Goal: Find specific page/section: Find specific page/section

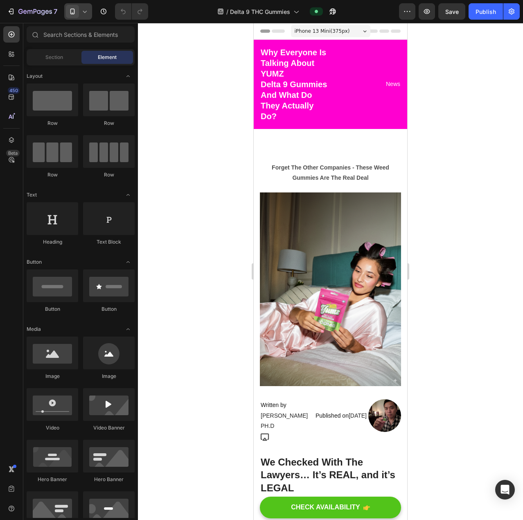
click at [70, 8] on icon at bounding box center [72, 11] width 8 height 8
click at [94, 27] on span "Desktop" at bounding box center [90, 29] width 19 height 8
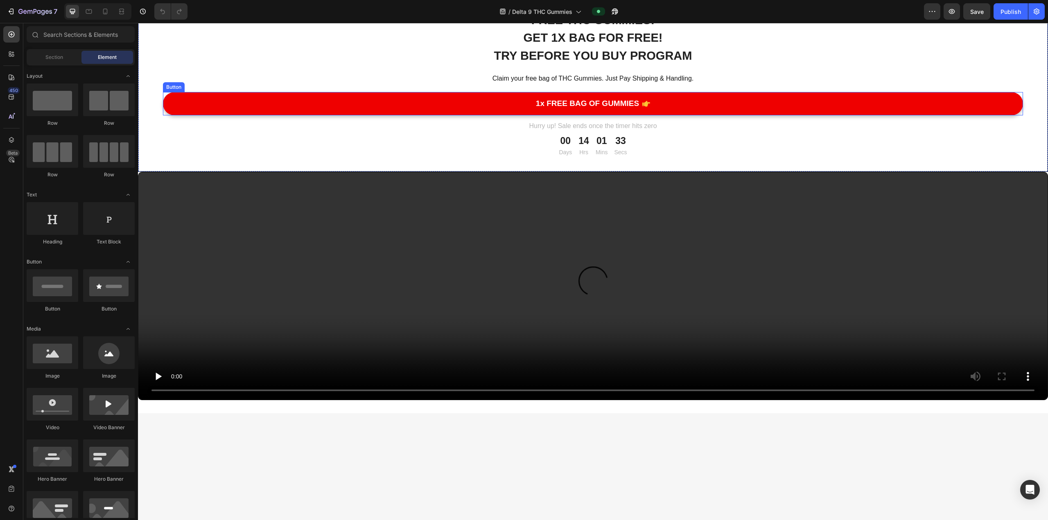
scroll to position [5496, 0]
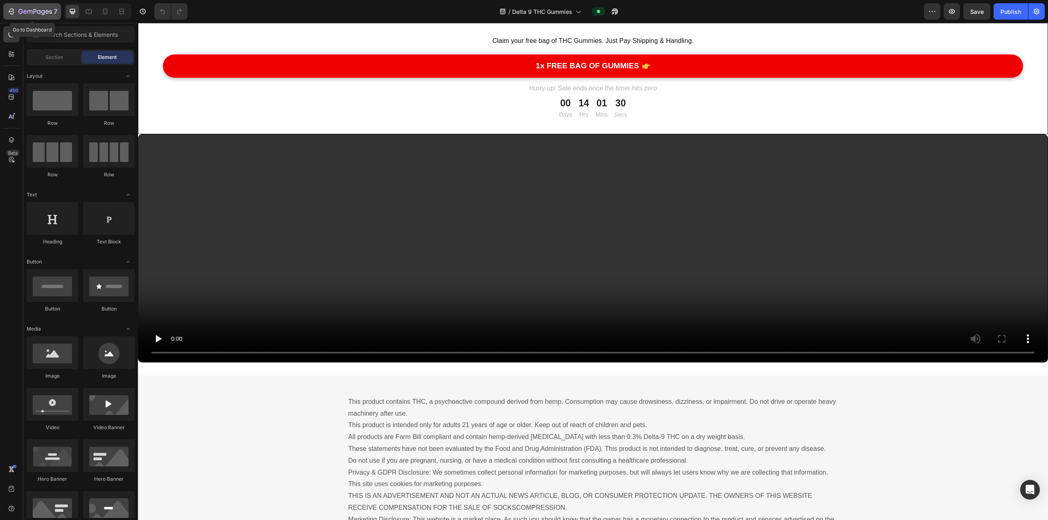
click at [23, 12] on icon "button" at bounding box center [35, 12] width 34 height 7
